Goal: Answer question/provide support

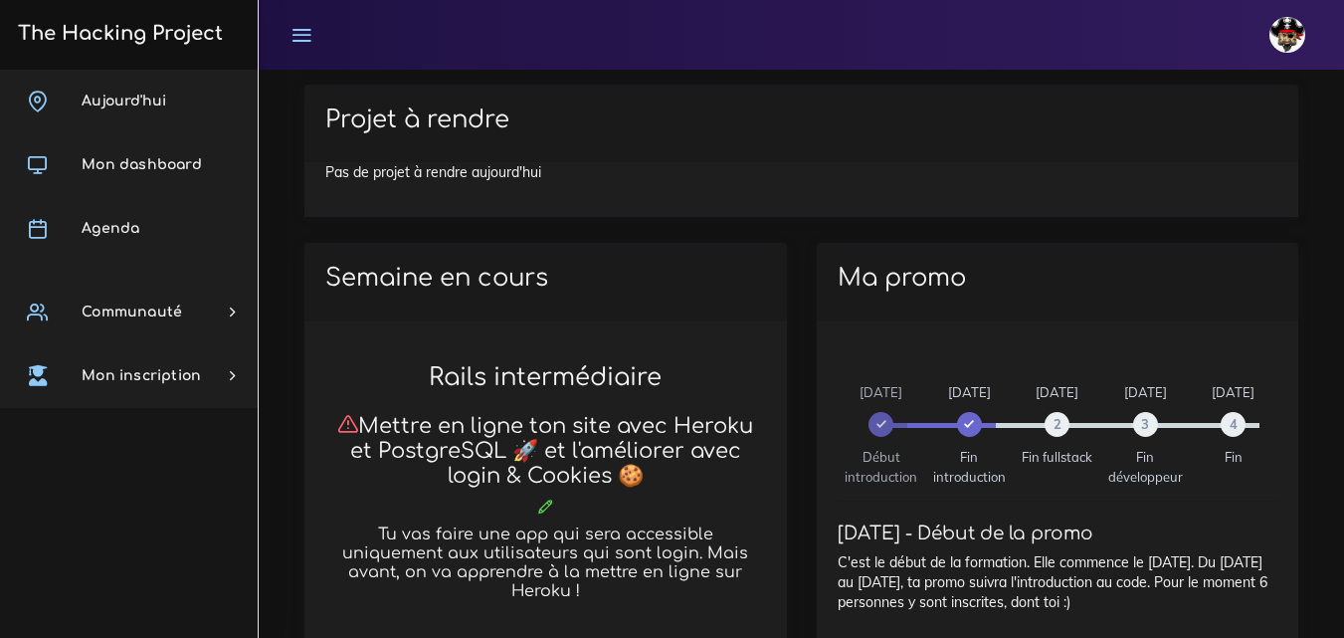
scroll to position [796, 0]
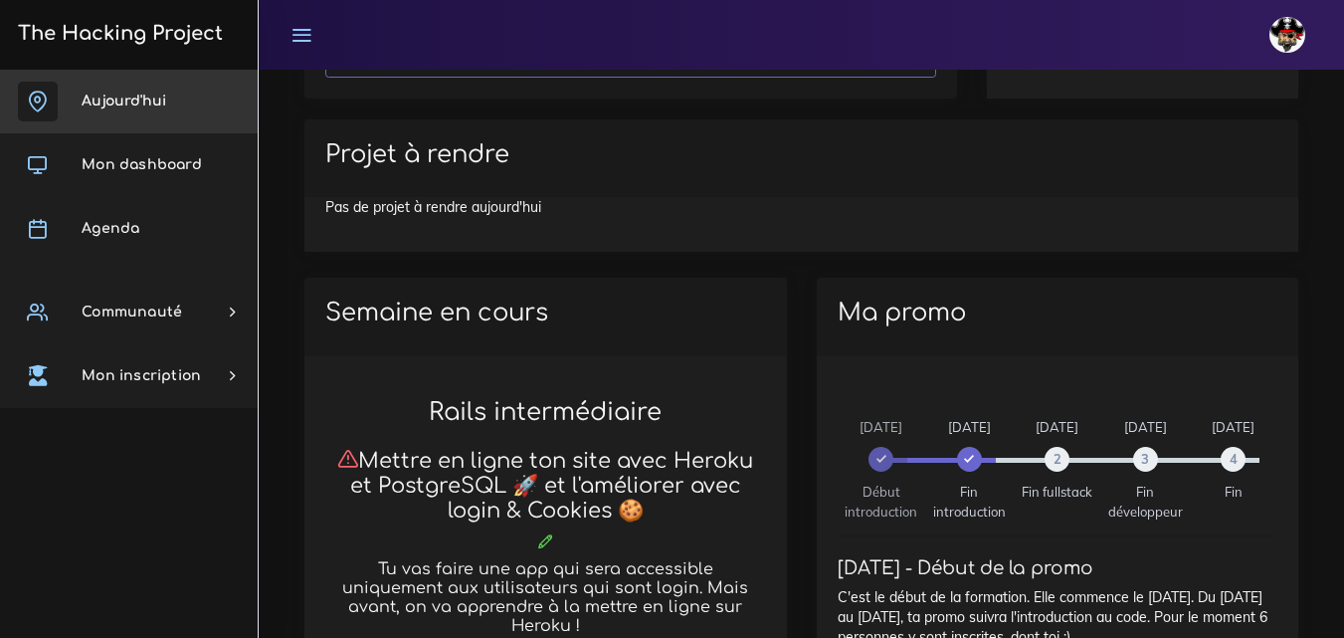
click at [149, 79] on link "Aujourd'hui" at bounding box center [129, 102] width 258 height 64
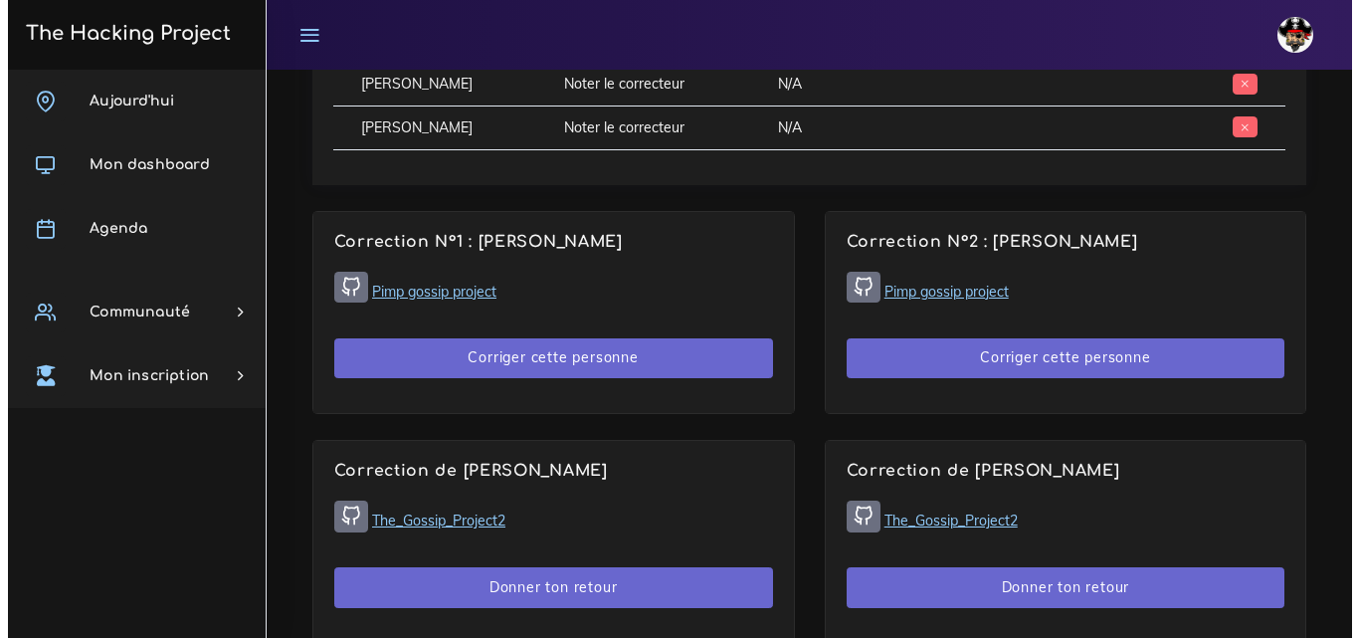
scroll to position [1194, 0]
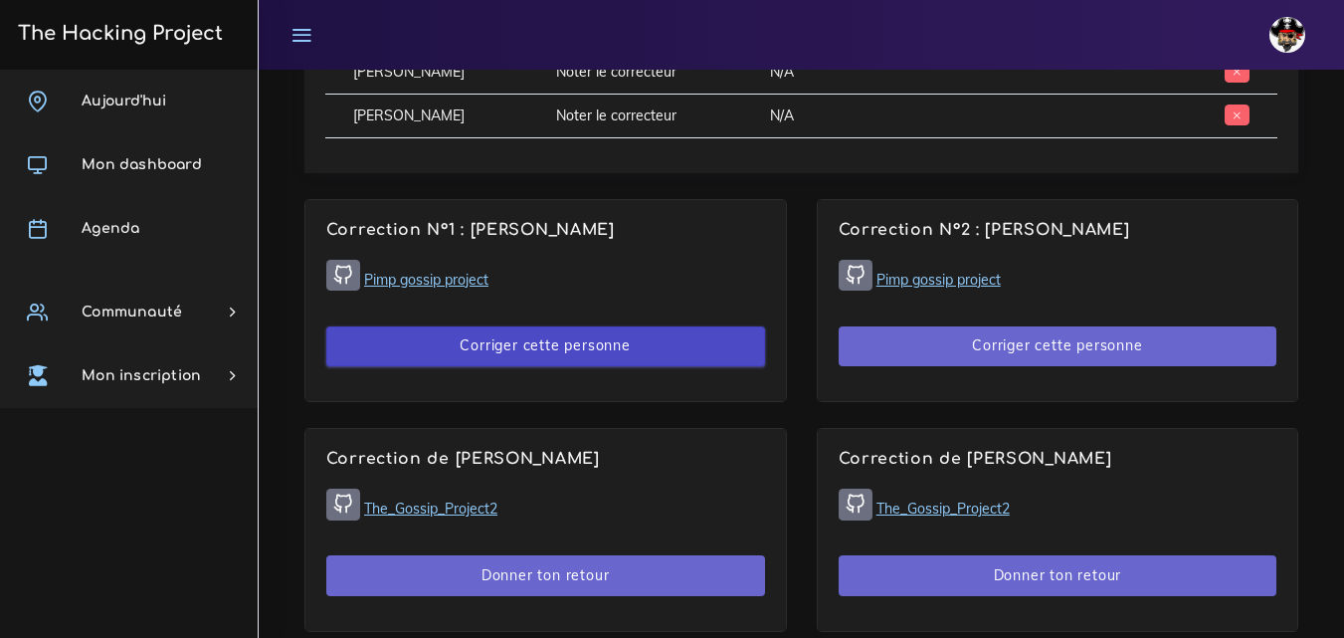
click at [527, 348] on button "Corriger cette personne" at bounding box center [545, 346] width 439 height 41
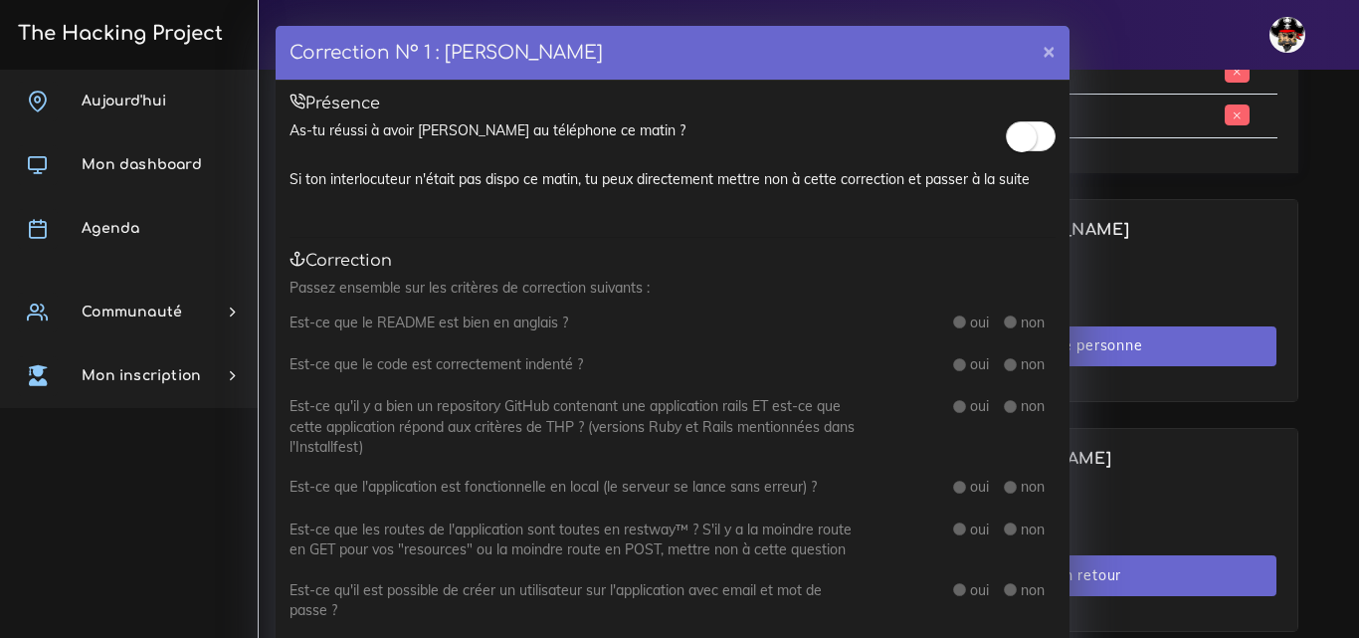
click at [1015, 127] on small at bounding box center [1022, 137] width 30 height 30
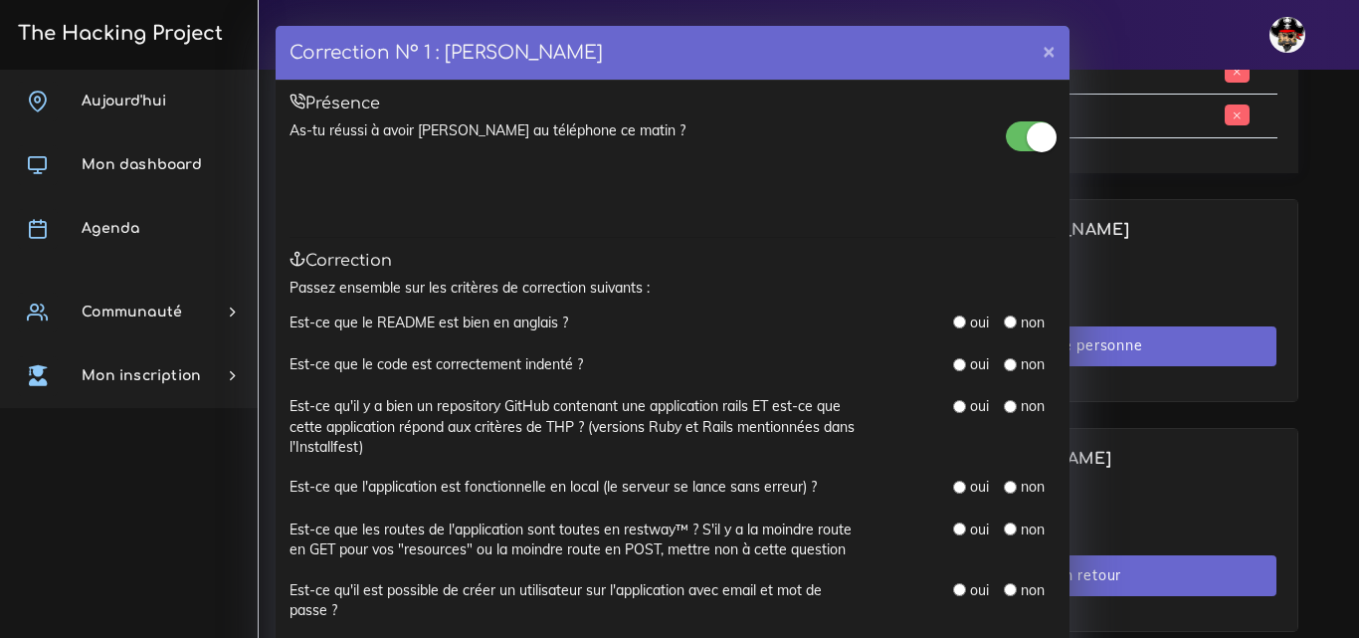
click at [953, 317] on input "radio" at bounding box center [959, 321] width 13 height 13
radio input "true"
click at [955, 360] on input "radio" at bounding box center [959, 364] width 13 height 13
radio input "true"
click at [954, 408] on input "radio" at bounding box center [959, 406] width 13 height 13
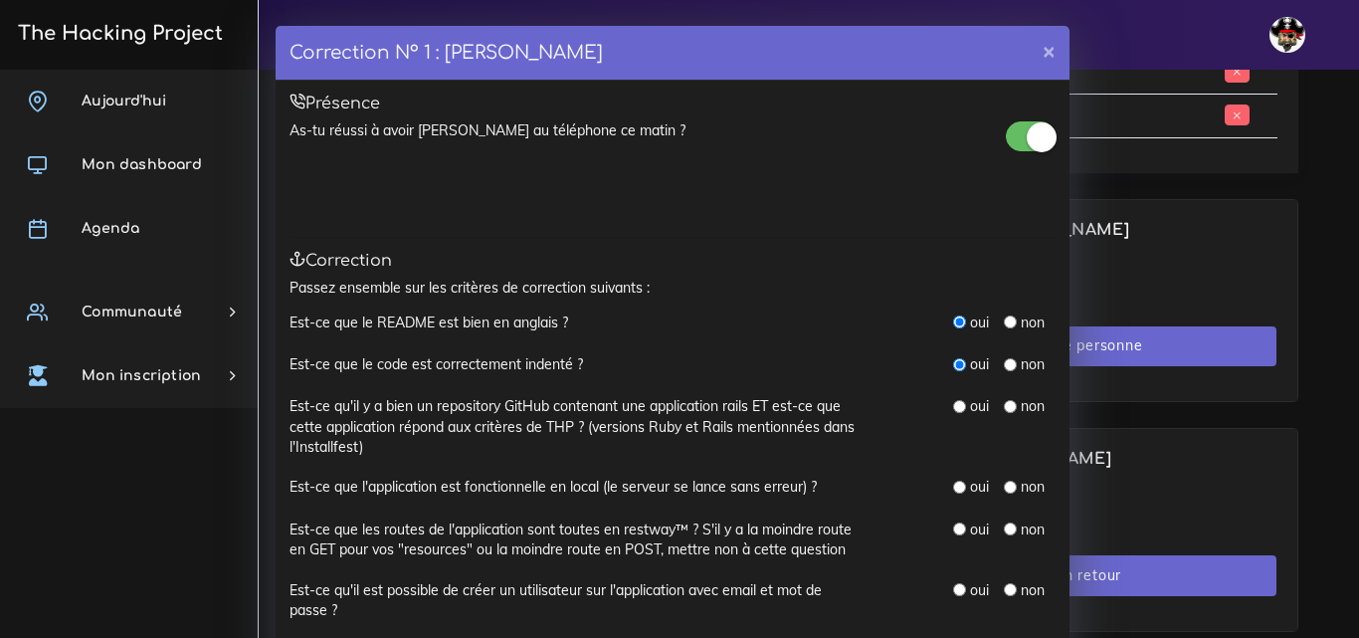
radio input "true"
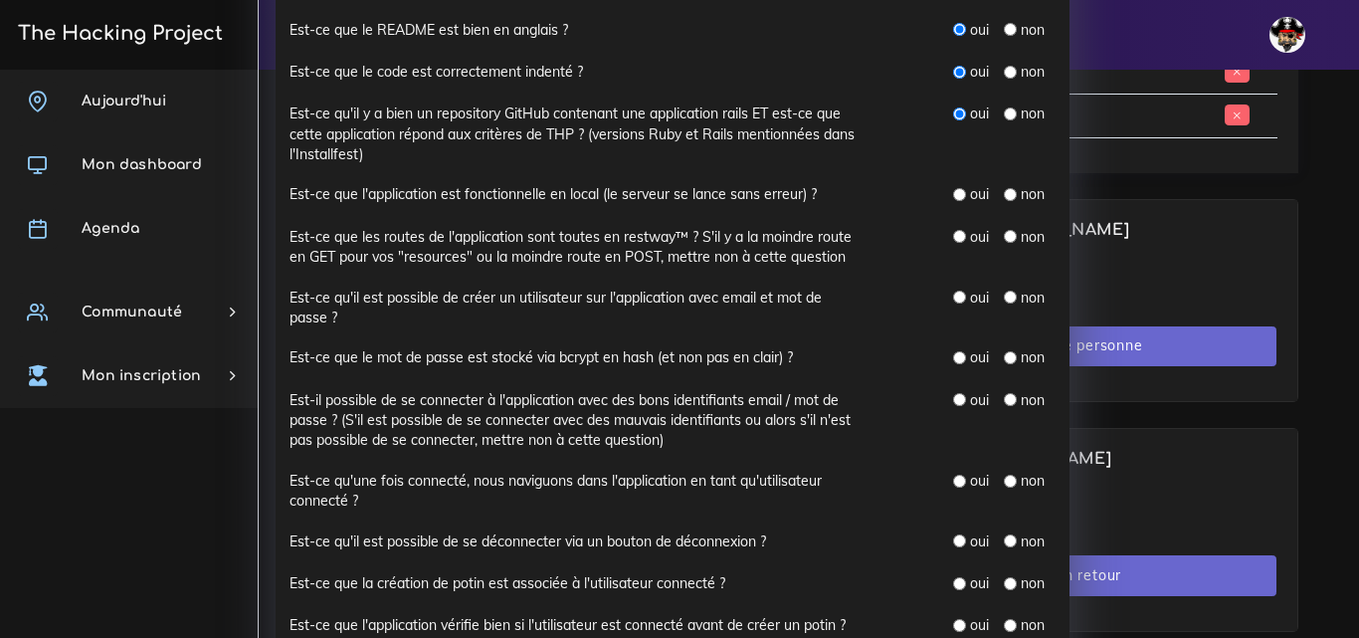
scroll to position [298, 0]
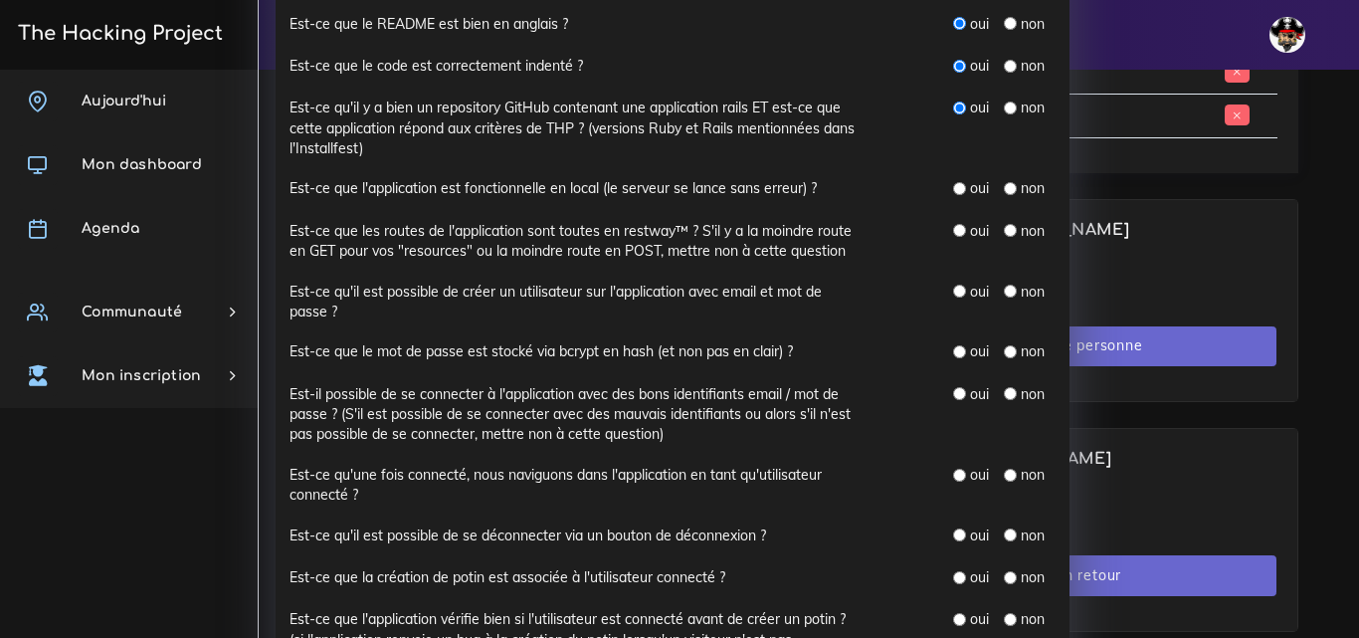
click at [953, 187] on input "radio" at bounding box center [959, 188] width 13 height 13
radio input "true"
click at [953, 232] on input "radio" at bounding box center [959, 230] width 13 height 13
radio input "true"
click at [955, 293] on input "radio" at bounding box center [959, 291] width 13 height 13
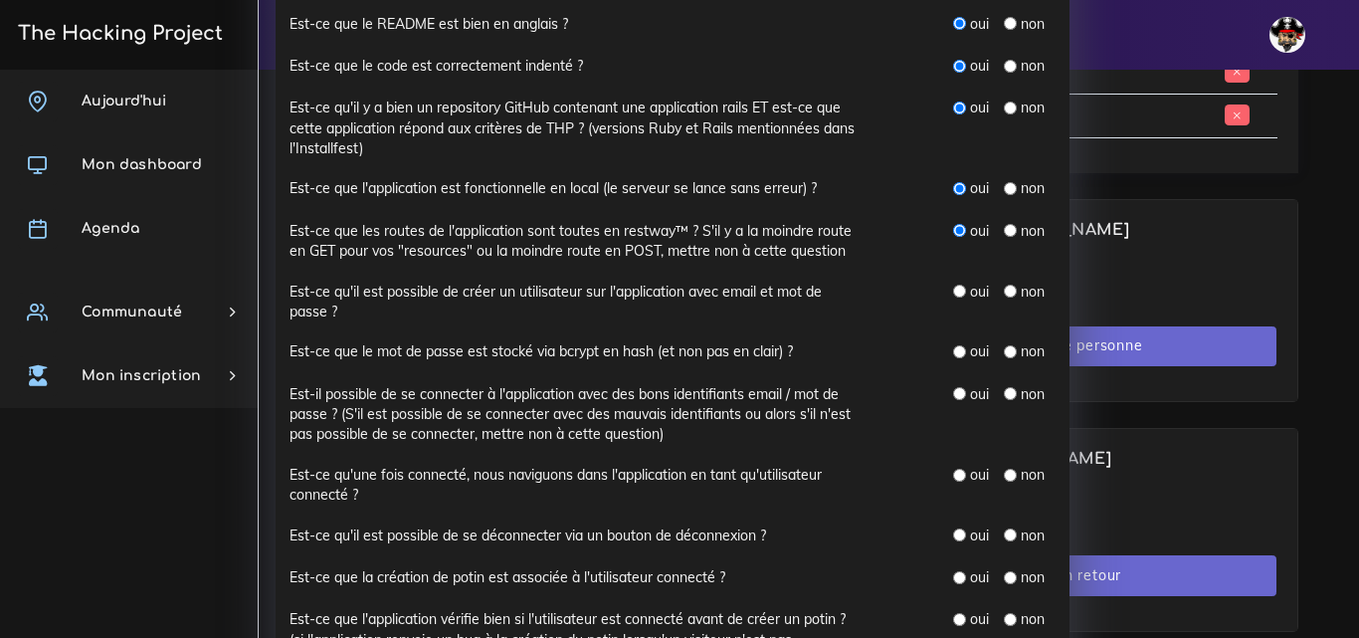
radio input "true"
click at [954, 354] on input "radio" at bounding box center [959, 351] width 13 height 13
radio input "true"
click at [953, 397] on input "radio" at bounding box center [959, 393] width 13 height 13
radio input "true"
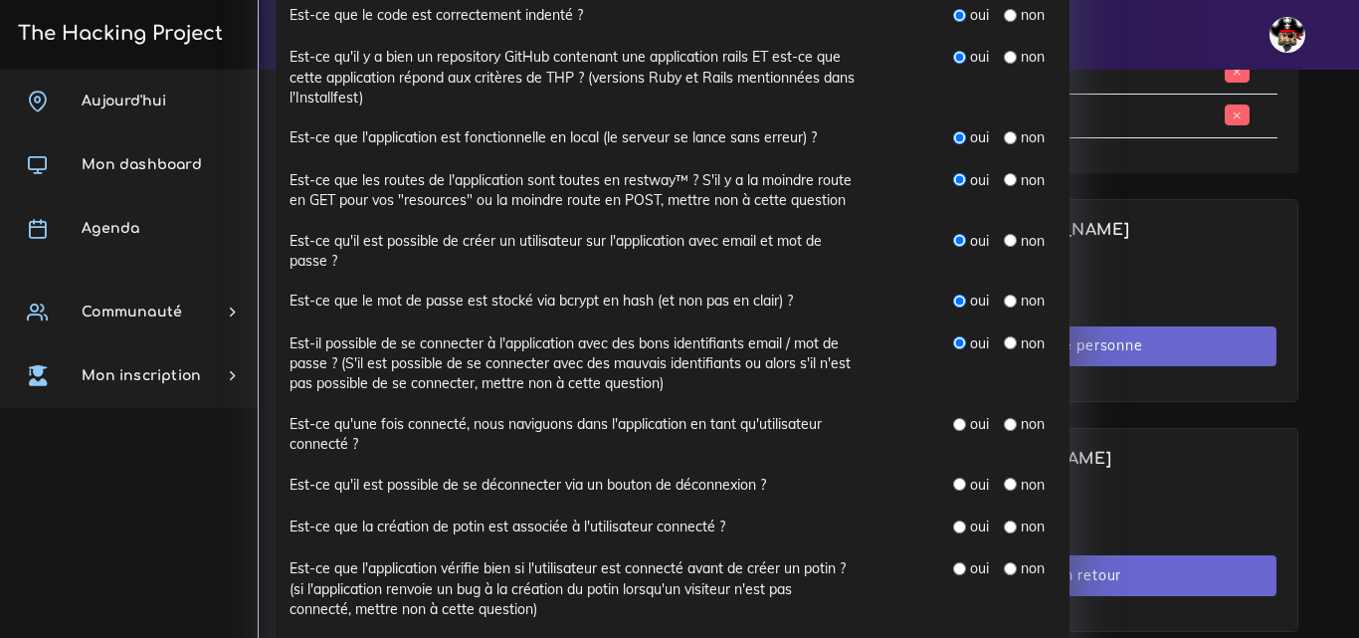
scroll to position [398, 0]
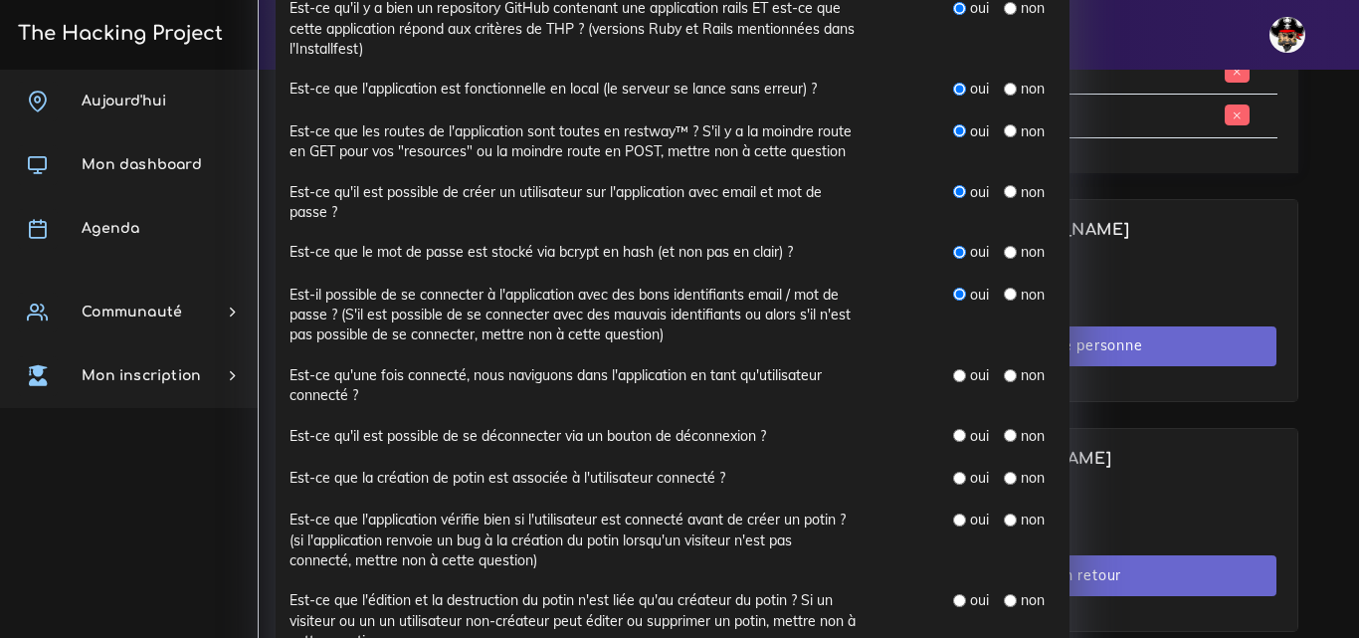
click at [953, 375] on input "radio" at bounding box center [959, 375] width 13 height 13
radio input "true"
click at [955, 432] on input "radio" at bounding box center [959, 435] width 13 height 13
radio input "true"
click at [953, 479] on input "radio" at bounding box center [959, 478] width 13 height 13
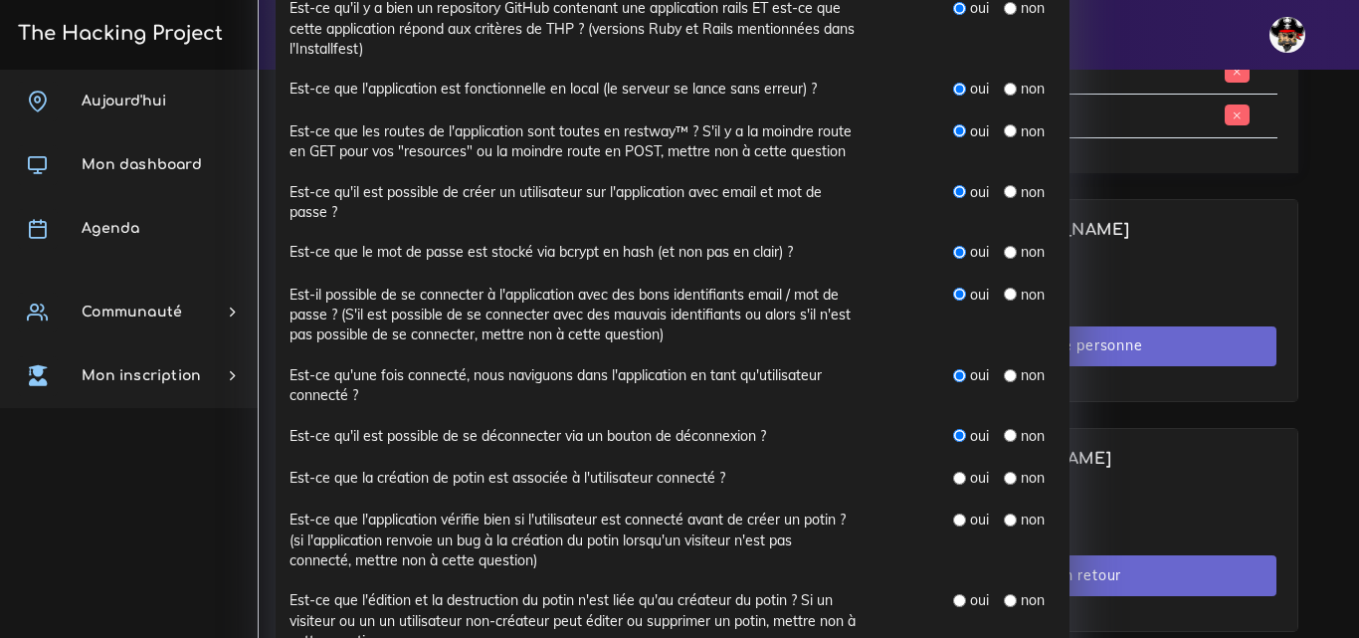
radio input "true"
click at [956, 516] on input "radio" at bounding box center [959, 519] width 13 height 13
radio input "true"
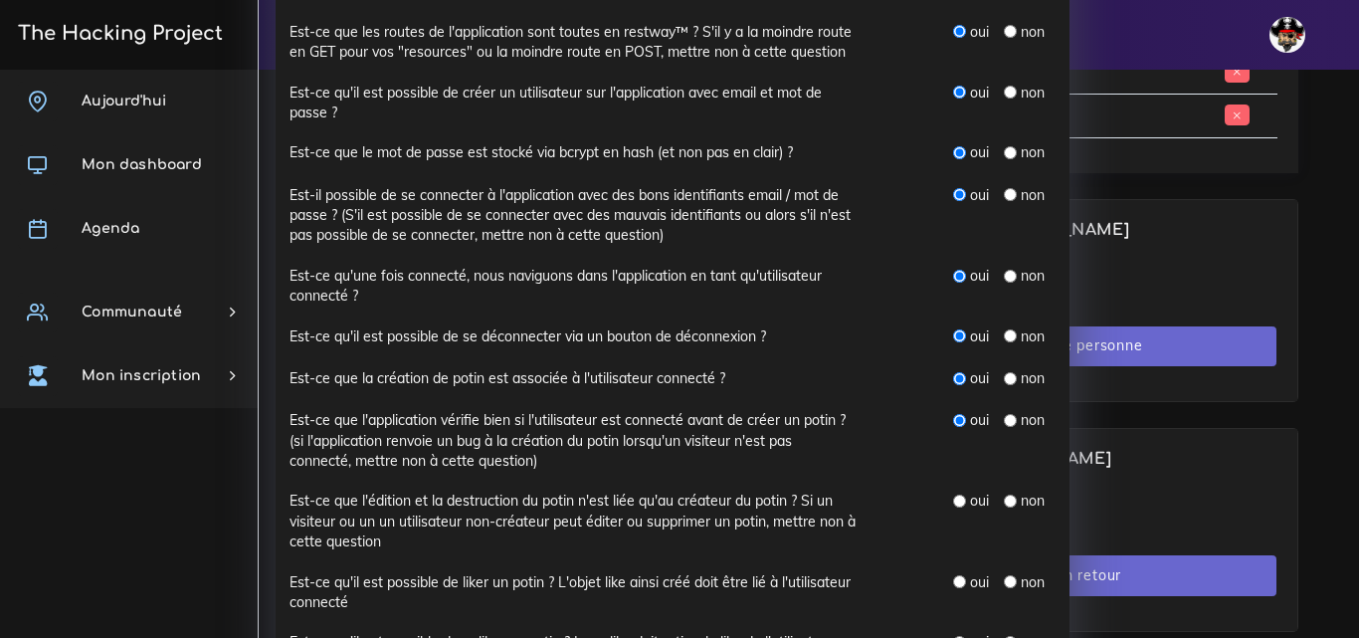
click at [953, 501] on input "radio" at bounding box center [959, 500] width 13 height 13
radio input "true"
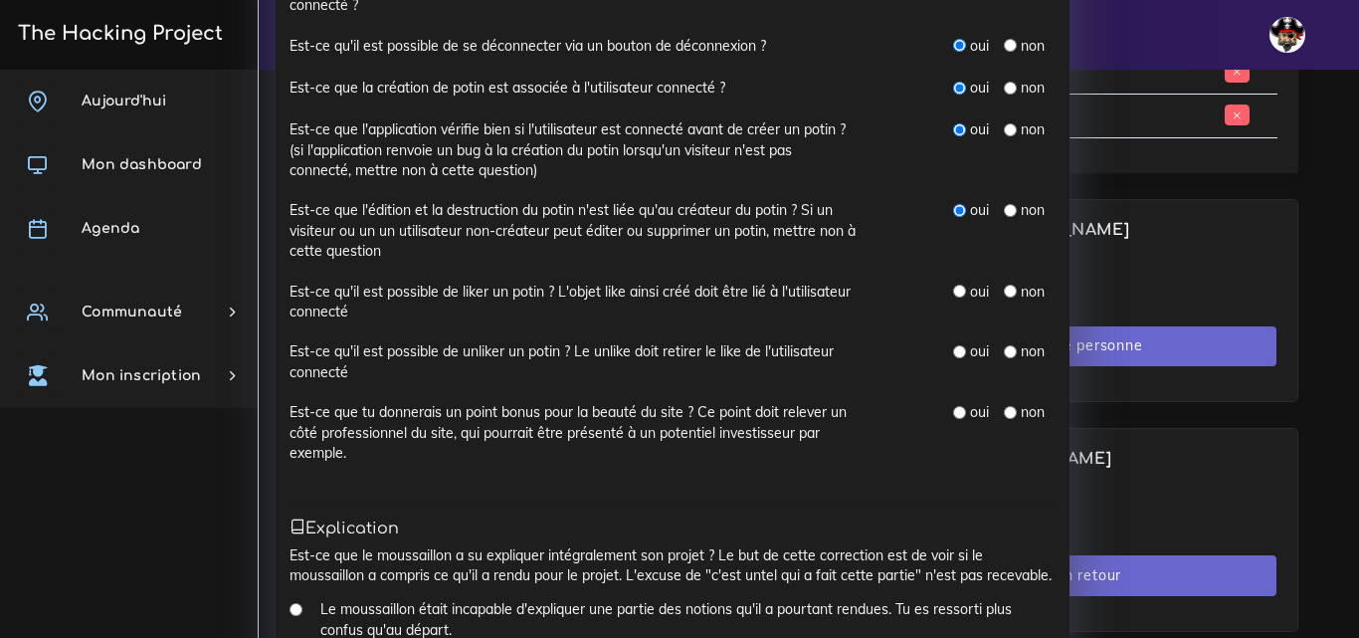
scroll to position [796, 0]
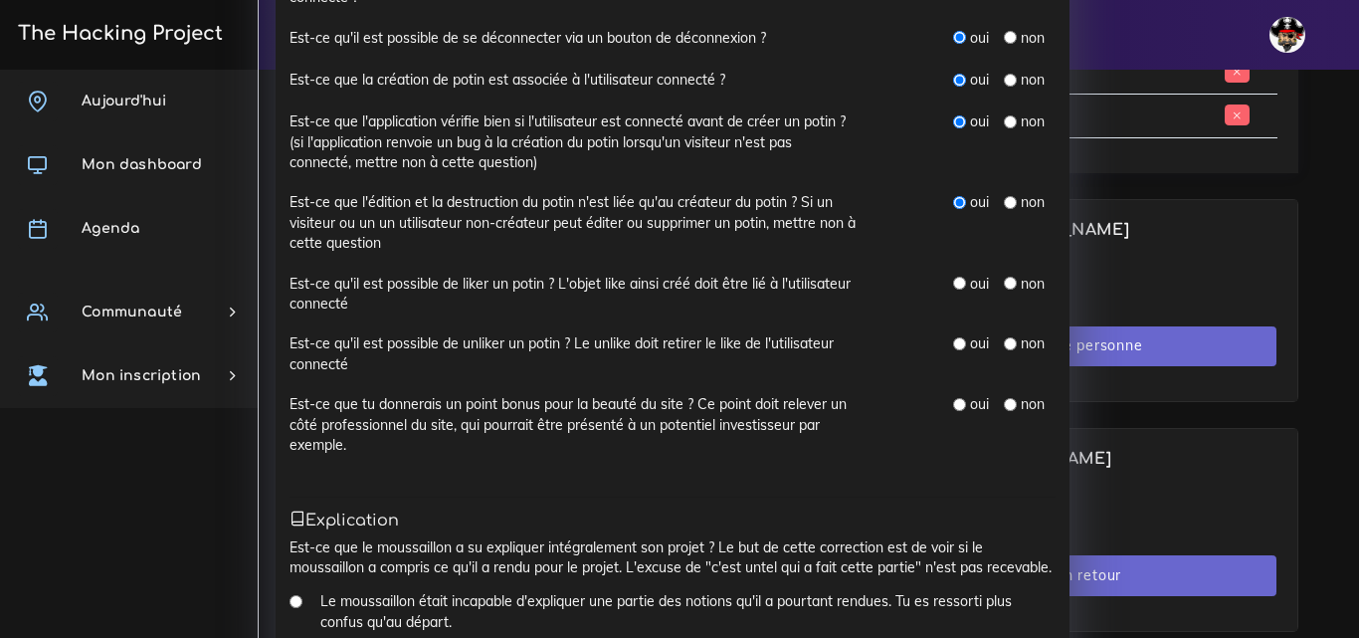
click at [953, 285] on input "radio" at bounding box center [959, 283] width 13 height 13
radio input "true"
click at [953, 345] on input "radio" at bounding box center [959, 343] width 13 height 13
radio input "true"
click at [953, 402] on input "radio" at bounding box center [959, 404] width 13 height 13
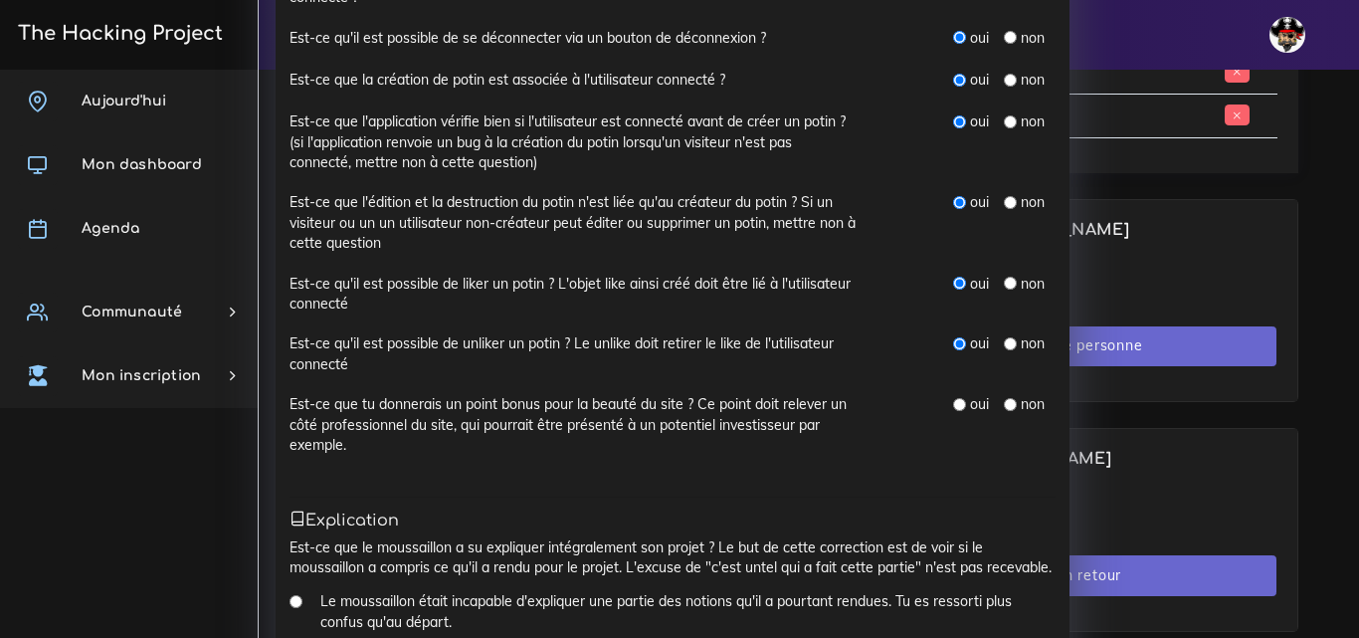
radio input "true"
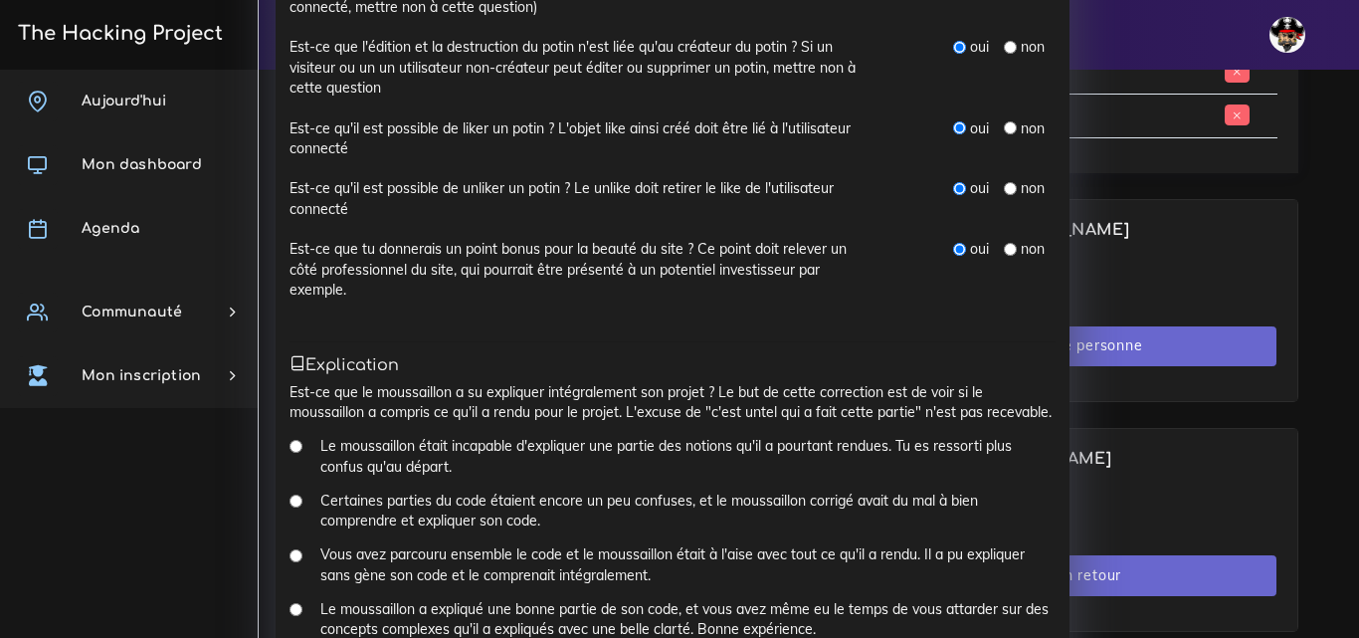
scroll to position [1094, 0]
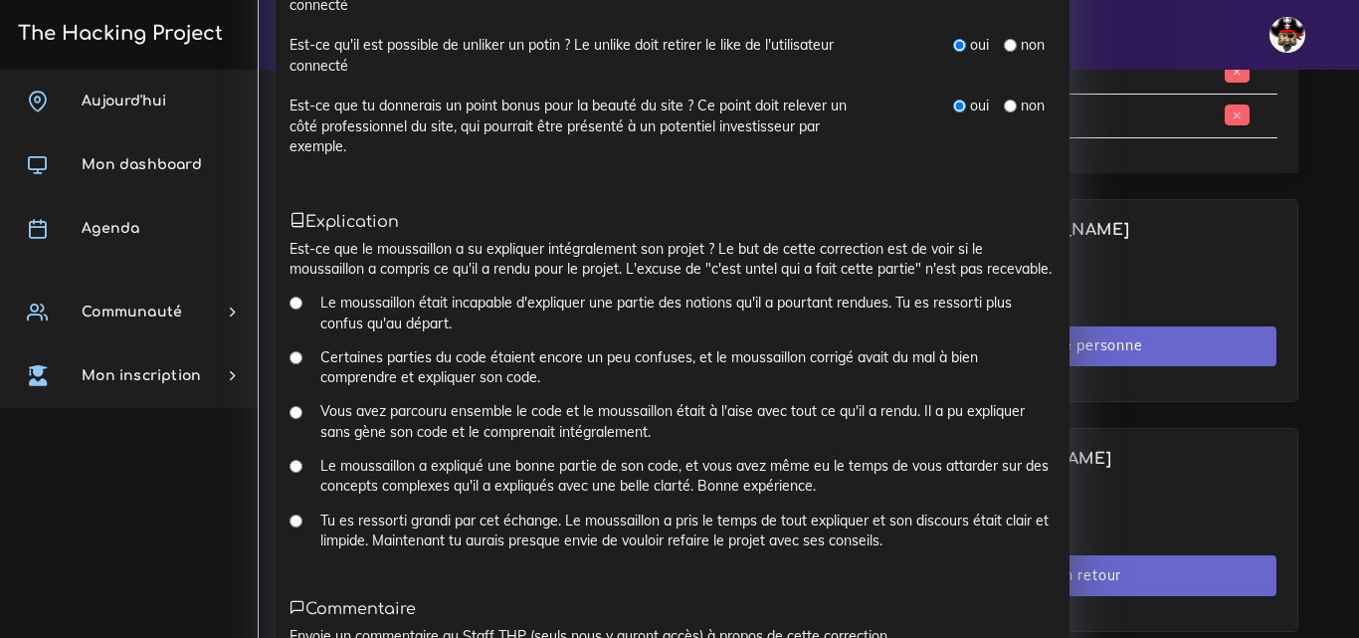
click at [290, 300] on input "Le moussaillon était incapable d'expliquer une partie des notions qu'il a pourt…" at bounding box center [296, 302] width 13 height 13
radio input "true"
click at [290, 297] on input "Le moussaillon était incapable d'expliquer une partie des notions qu'il a pourt…" at bounding box center [296, 302] width 13 height 13
click at [290, 412] on input "Vous avez parcouru ensemble le code et le moussaillon était à l'aise avec tout …" at bounding box center [296, 412] width 13 height 13
radio input "true"
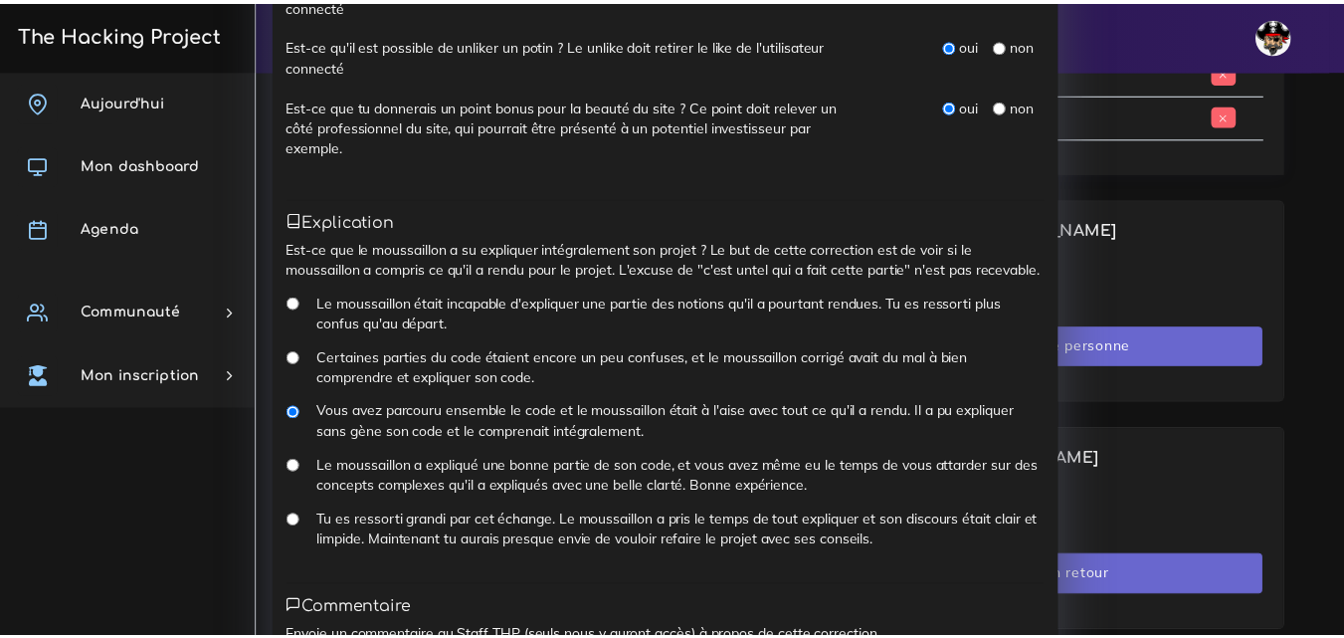
scroll to position [1284, 0]
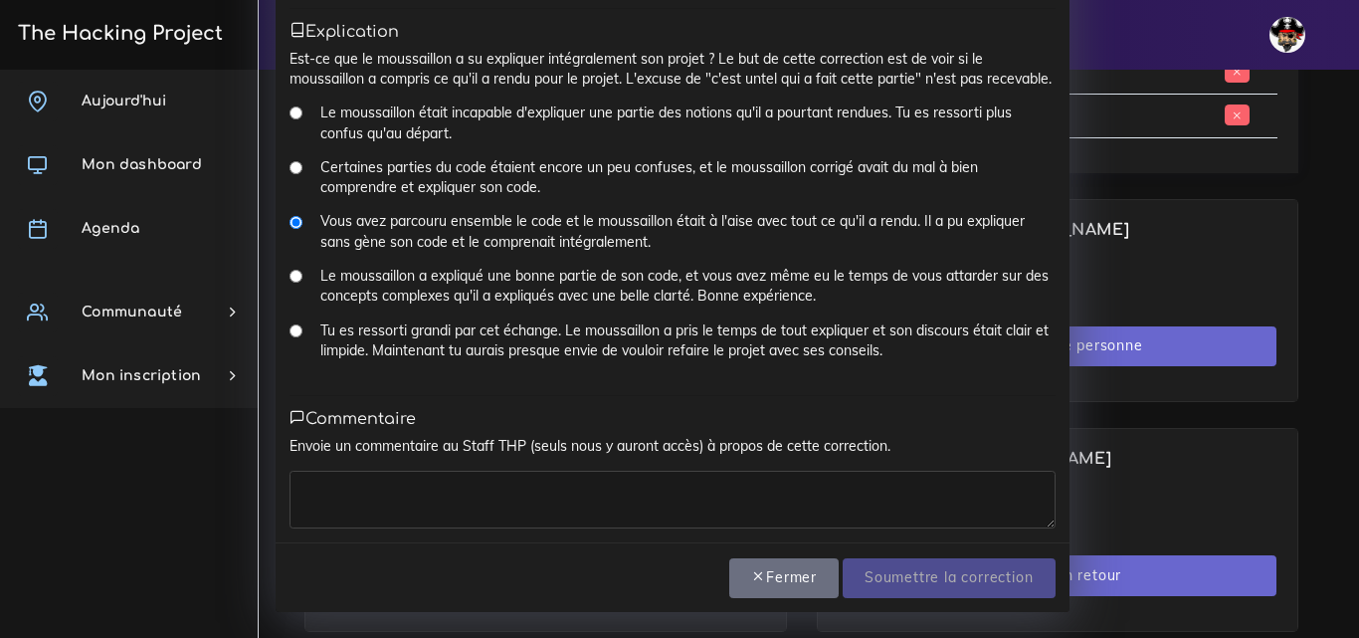
click at [497, 497] on textarea at bounding box center [673, 500] width 766 height 58
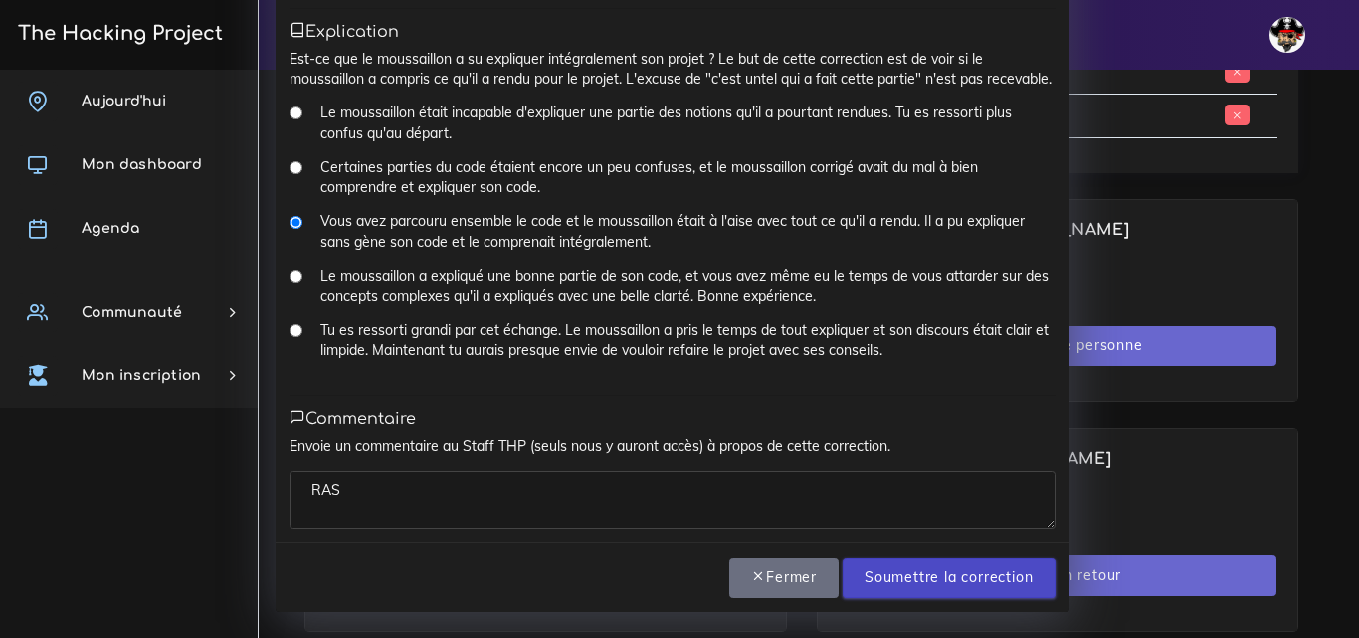
type textarea "RAS"
click at [876, 583] on input "Soumettre la correction" at bounding box center [949, 578] width 212 height 41
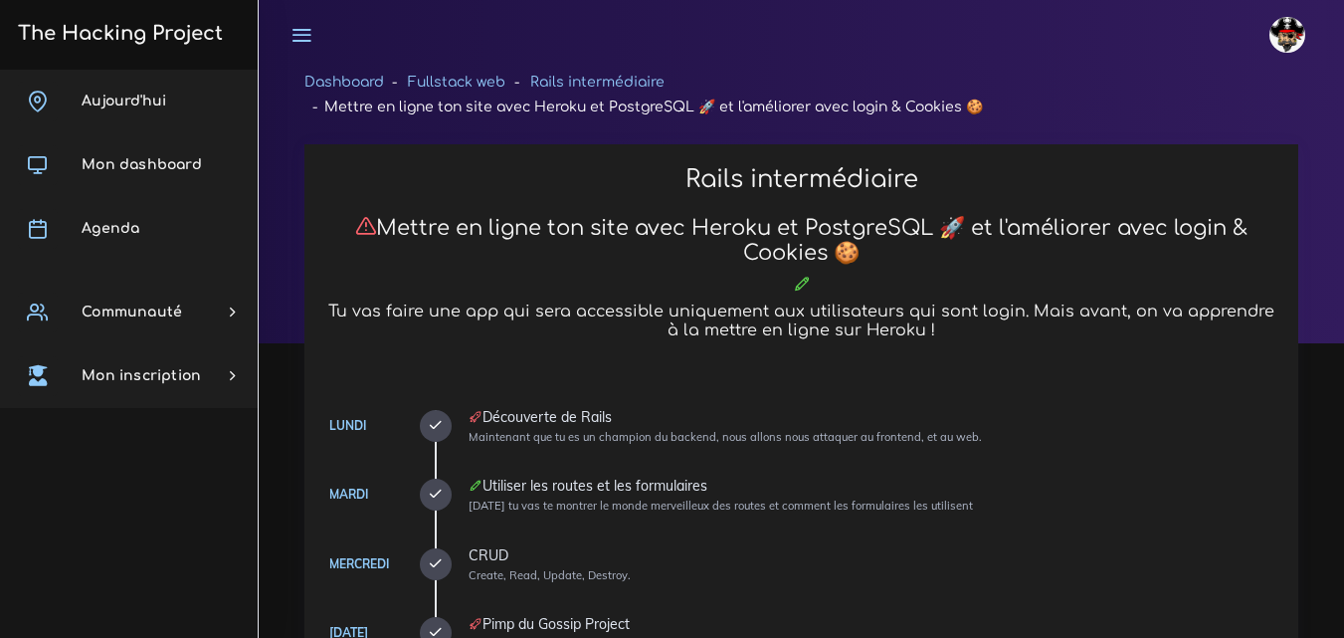
scroll to position [1194, 0]
